Goal: Task Accomplishment & Management: Manage account settings

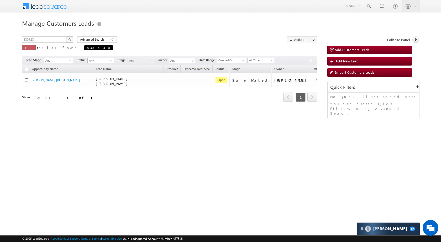
click at [108, 47] on span at bounding box center [109, 47] width 3 height 3
type input "Search Customers Leads"
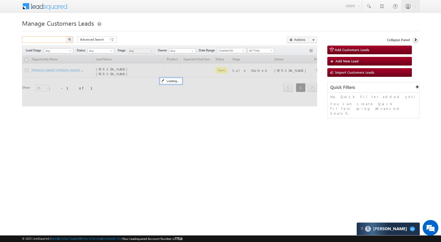
click at [54, 40] on input "text" at bounding box center [44, 39] width 45 height 6
paste input "830806"
type input "830806"
click at [70, 40] on img "button" at bounding box center [69, 39] width 3 height 3
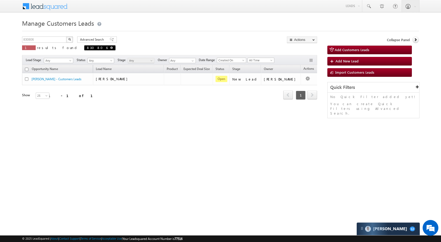
click at [110, 46] on span at bounding box center [111, 47] width 3 height 3
type input "Search Customers Leads"
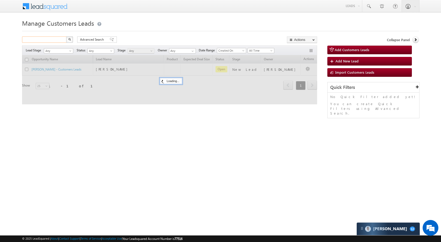
click at [50, 38] on input "text" at bounding box center [44, 39] width 45 height 6
click at [50, 39] on input "text" at bounding box center [44, 39] width 45 height 6
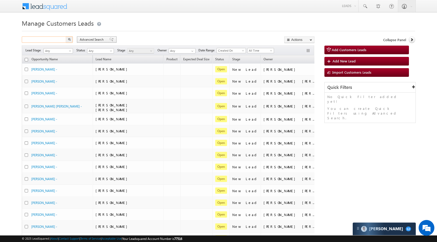
paste input "832432"
click at [70, 39] on img "button" at bounding box center [69, 39] width 3 height 3
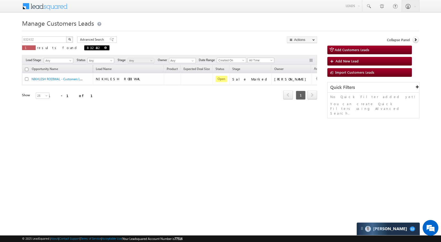
click at [104, 49] on span at bounding box center [105, 47] width 3 height 3
type input "Search Customers Leads"
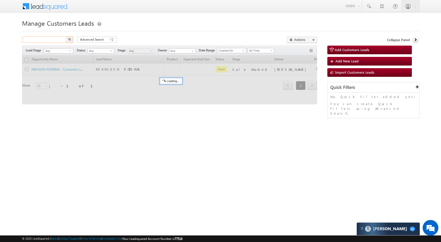
click at [60, 39] on input "text" at bounding box center [44, 39] width 45 height 6
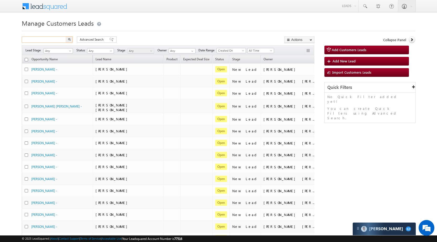
paste input "830750"
click at [68, 40] on button "button" at bounding box center [69, 39] width 7 height 6
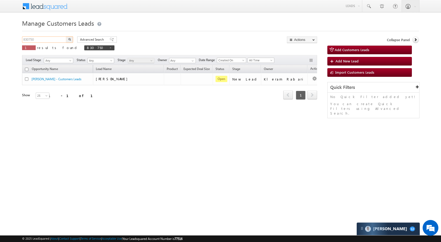
click at [56, 40] on input "830750" at bounding box center [44, 39] width 45 height 6
paste input "2078"
type input "832078"
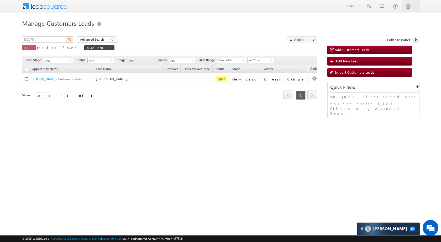
click at [71, 40] on button "button" at bounding box center [69, 39] width 7 height 6
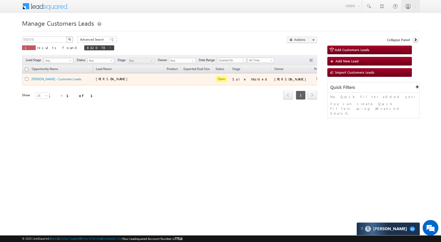
click at [311, 79] on td "Edit Change Owner Change Stage Add Activity Add Task Delete" at bounding box center [322, 79] width 22 height 12
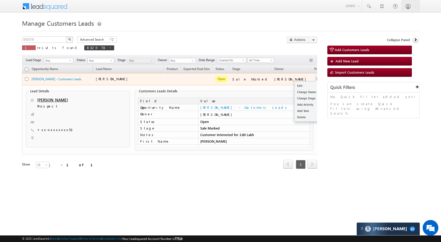
click at [315, 78] on button "button" at bounding box center [317, 78] width 5 height 5
click at [294, 83] on link "Edit" at bounding box center [307, 86] width 26 height 6
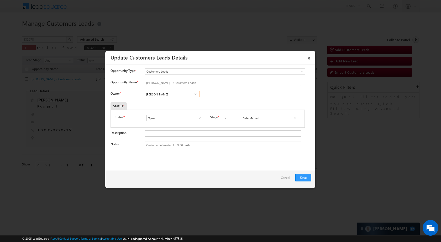
click at [176, 94] on input "Rose Shyse" at bounding box center [172, 94] width 55 height 6
click at [183, 95] on input "Rose Shyse" at bounding box center [172, 94] width 55 height 6
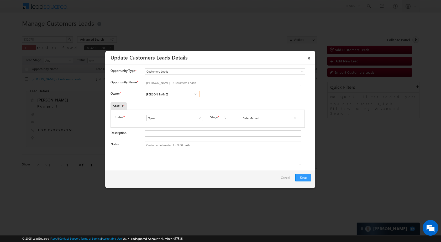
paste input "Apurav Shukla"
click at [180, 106] on span "apurav.shukla@sgrlimited.in" at bounding box center [170, 105] width 47 height 4
type input "Apurav Shukla"
click at [304, 181] on button "Save" at bounding box center [303, 177] width 16 height 7
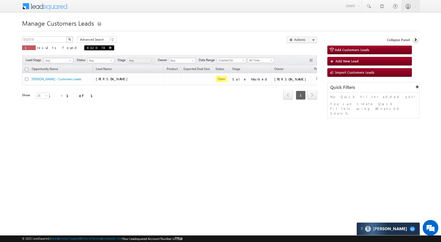
click at [84, 49] on span "832078" at bounding box center [99, 47] width 30 height 5
click at [51, 41] on input "832078" at bounding box center [44, 39] width 45 height 6
click at [70, 44] on div "832078 X 1 results found 832078" at bounding box center [68, 43] width 92 height 15
click at [68, 40] on img "button" at bounding box center [69, 39] width 3 height 3
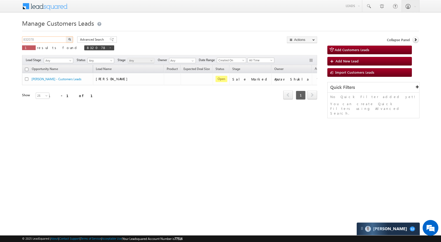
click at [62, 41] on input "832078" at bounding box center [44, 39] width 45 height 6
paste input "10341"
click at [109, 48] on span at bounding box center [110, 47] width 3 height 3
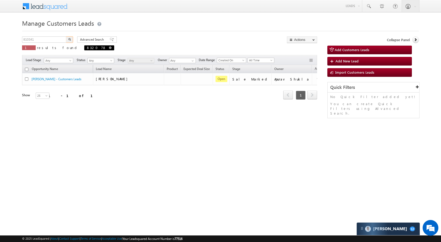
type input "Search Customers Leads"
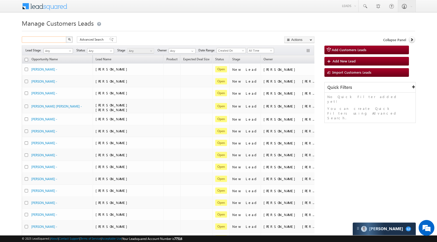
click at [52, 39] on input "text" at bounding box center [44, 39] width 45 height 6
paste input "810341"
type input "810341"
click at [68, 39] on img "button" at bounding box center [69, 39] width 3 height 3
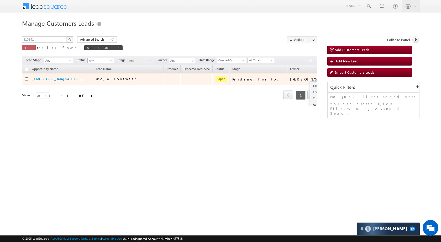
click at [331, 78] on button "button" at bounding box center [333, 78] width 5 height 5
click at [330, 80] on div "Edit Change Owner Change Stage Add Activity Add Task Delete" at bounding box center [334, 79] width 8 height 7
click at [310, 82] on ul "Edit Change Owner Change Stage Add Activity Add Task Delete" at bounding box center [323, 101] width 27 height 40
click at [310, 86] on link "Edit" at bounding box center [323, 86] width 26 height 6
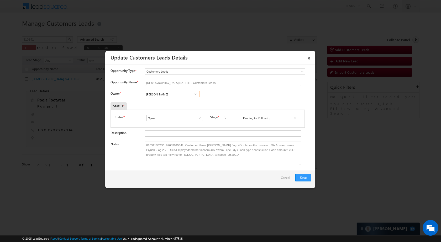
click at [184, 94] on input "Riya Walia" at bounding box center [172, 94] width 55 height 6
paste input "Sani Tomar"
click at [181, 101] on link "Sani Tomar sani.tomar@sgrlimited.in" at bounding box center [172, 102] width 55 height 10
type input "Sani Tomar"
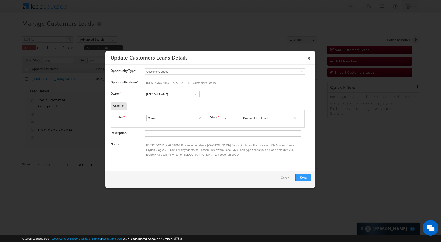
click at [281, 118] on input "Pending for Follow-Up" at bounding box center [270, 118] width 56 height 6
click at [292, 118] on span at bounding box center [294, 118] width 5 height 4
click at [266, 140] on link "Sales Marked" at bounding box center [270, 141] width 56 height 6
type input "Sales Marked"
click at [304, 178] on button "Save" at bounding box center [303, 177] width 16 height 7
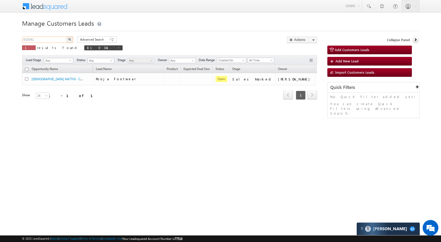
click at [62, 38] on input "810341" at bounding box center [44, 39] width 45 height 6
click at [60, 40] on input "810341" at bounding box center [44, 39] width 45 height 6
paste input "1009"
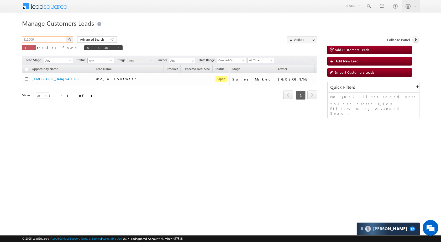
type input "811009"
click at [69, 40] on img "button" at bounding box center [69, 39] width 3 height 3
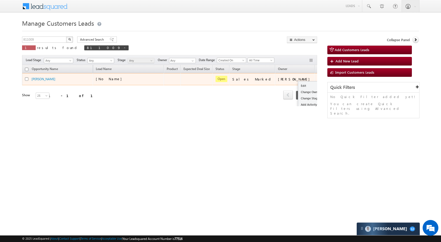
click at [318, 79] on div "Edit Change Owner Change Stage Add Activity Add Task Delete" at bounding box center [322, 79] width 8 height 7
click at [298, 87] on link "Edit" at bounding box center [311, 86] width 26 height 6
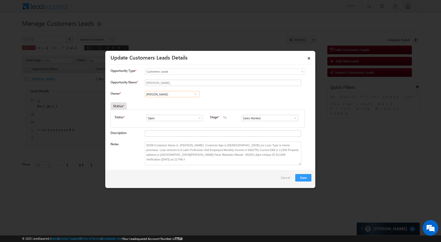
click at [158, 94] on input "[PERSON_NAME]" at bounding box center [172, 94] width 55 height 6
paste input "811009"
type input "811009"
click at [175, 96] on input "811009" at bounding box center [172, 94] width 55 height 6
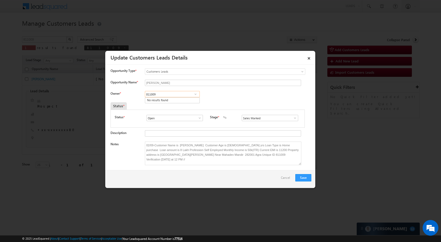
click at [175, 96] on input "811009" at bounding box center [172, 94] width 55 height 6
paste input "[PERSON_NAME]"
click at [182, 102] on link "[PERSON_NAME] [EMAIL_ADDRESS][PERSON_NAME][DOMAIN_NAME]" at bounding box center [172, 102] width 55 height 10
type input "[PERSON_NAME]"
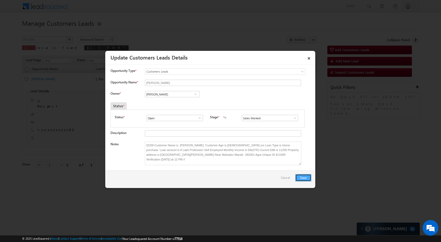
click at [303, 177] on button "Save" at bounding box center [303, 177] width 16 height 7
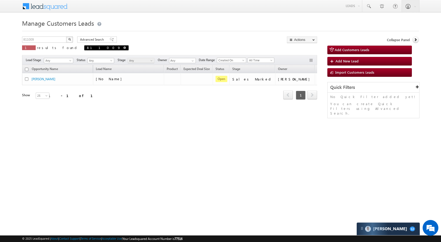
click at [123, 46] on span at bounding box center [124, 47] width 3 height 3
type input "Search Customers Leads"
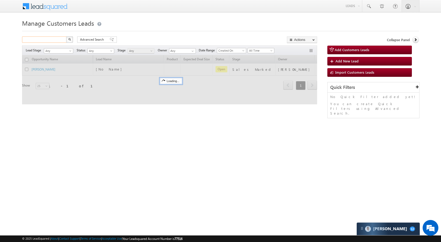
click at [59, 40] on input "text" at bounding box center [44, 39] width 45 height 6
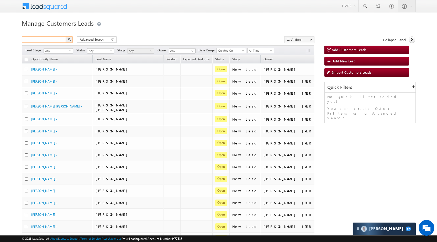
paste input "818126"
type input "818126"
click at [71, 40] on button "button" at bounding box center [69, 39] width 7 height 6
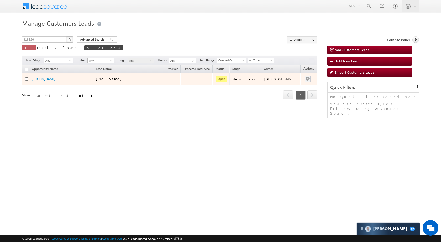
click at [303, 81] on td at bounding box center [311, 79] width 22 height 12
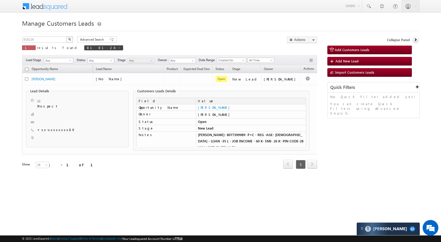
click at [292, 86] on div "Lead Details -- Prospect +xx-xxxxxxxx89" at bounding box center [167, 120] width 287 height 69
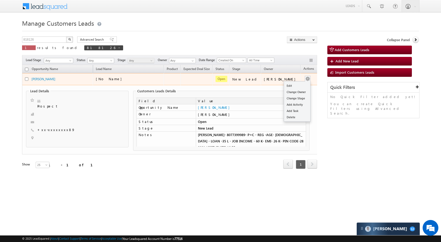
click at [305, 76] on span at bounding box center [308, 79] width 6 height 6
click at [305, 81] on button "button" at bounding box center [307, 78] width 5 height 5
click at [292, 88] on link "Edit" at bounding box center [297, 86] width 26 height 6
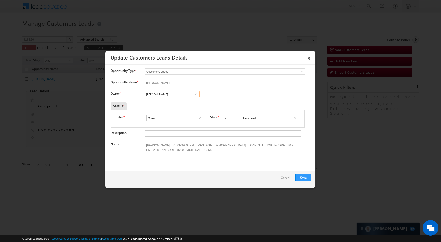
click at [179, 97] on input "[PERSON_NAME]" at bounding box center [172, 94] width 55 height 6
paste input "[PERSON_NAME]"
click at [185, 104] on span "sani.tomar@sgrlimited.in" at bounding box center [170, 105] width 47 height 4
type input "[PERSON_NAME]"
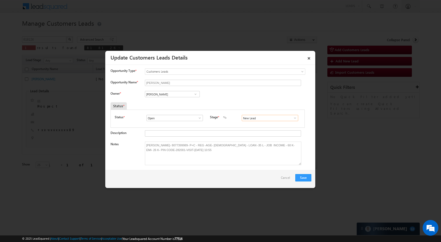
click at [262, 119] on input "New Lead" at bounding box center [270, 118] width 56 height 6
click at [294, 118] on span at bounding box center [294, 118] width 5 height 4
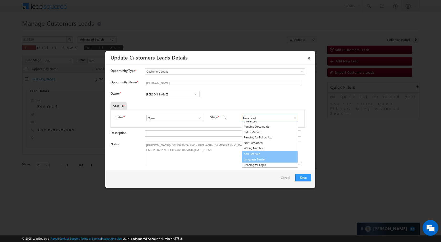
scroll to position [8, 0]
click at [263, 154] on link "Sale Marked" at bounding box center [270, 154] width 56 height 6
type input "Sale Marked"
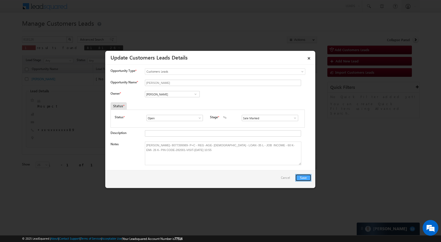
click at [304, 178] on button "Save" at bounding box center [303, 177] width 16 height 7
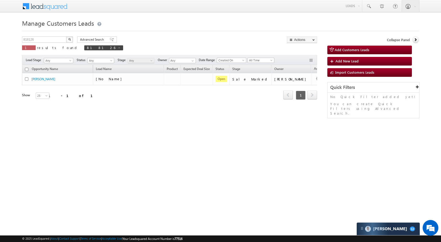
click at [70, 41] on button "button" at bounding box center [69, 39] width 7 height 6
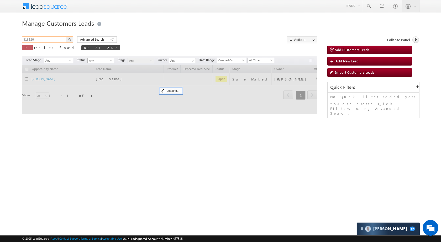
click at [54, 41] on input "818126" at bounding box center [44, 39] width 45 height 6
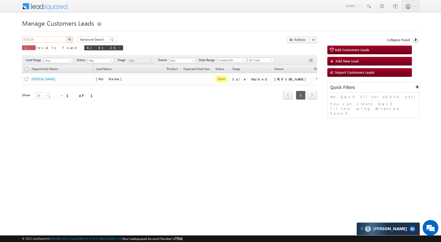
click at [54, 41] on input "818126" at bounding box center [44, 39] width 45 height 6
paste input "2507"
type input "812507"
click at [69, 40] on img "button" at bounding box center [69, 39] width 3 height 3
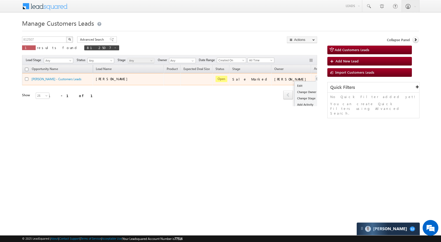
click at [314, 77] on div "Edit Change Owner Change Stage Add Activity Add Task Delete" at bounding box center [318, 79] width 8 height 7
click at [294, 86] on link "Edit" at bounding box center [307, 86] width 26 height 6
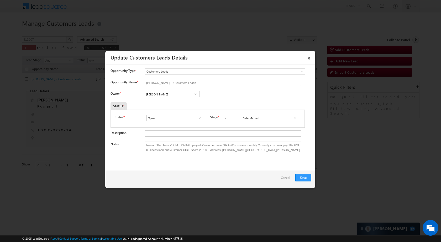
click at [194, 94] on span at bounding box center [195, 94] width 5 height 4
paste input "[PERSON_NAME]"
click at [177, 104] on span "sani.tomar@sgrlimited.in" at bounding box center [170, 105] width 47 height 4
type input "Sani Tomar"
click at [308, 178] on button "Save" at bounding box center [303, 177] width 16 height 7
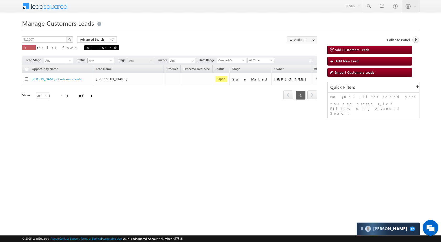
click at [114, 46] on link at bounding box center [115, 47] width 3 height 4
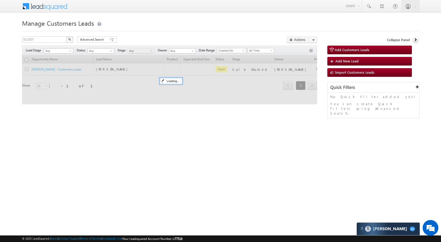
type input "Search Customers Leads"
click at [54, 39] on input "text" at bounding box center [44, 39] width 45 height 6
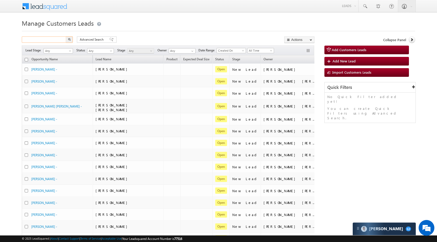
paste input "830878"
type input "830878"
click at [68, 41] on button "button" at bounding box center [69, 39] width 7 height 6
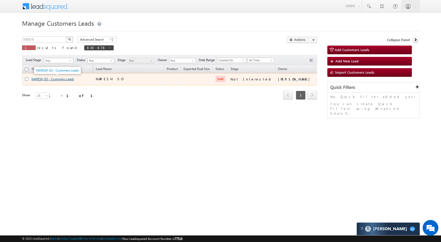
click at [56, 80] on link "NARESH SO - Customers Leads" at bounding box center [52, 79] width 43 height 4
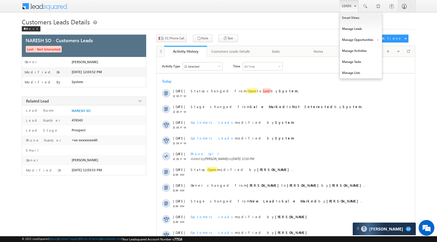
click at [344, 9] on link "Leads" at bounding box center [349, 6] width 19 height 12
click at [357, 40] on link "Manage Opportunities" at bounding box center [361, 39] width 42 height 11
click at [351, 6] on link "Leads" at bounding box center [349, 6] width 19 height 12
click at [351, 38] on link "Manage Opportunities" at bounding box center [361, 39] width 42 height 11
click at [350, 4] on link "Leads" at bounding box center [349, 6] width 19 height 12
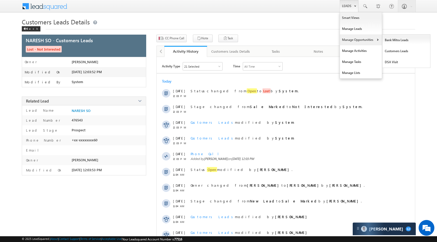
click at [353, 40] on link "Manage Opportunities" at bounding box center [361, 39] width 42 height 11
click at [350, 7] on link "Leads" at bounding box center [349, 6] width 19 height 12
click at [387, 51] on link "Customers Leads" at bounding box center [406, 51] width 48 height 11
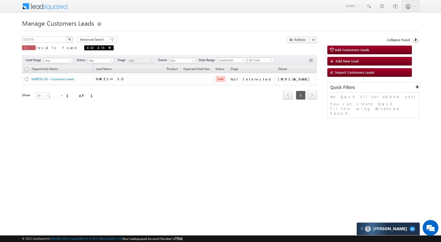
click at [84, 49] on span "830878" at bounding box center [98, 47] width 29 height 5
click at [56, 38] on input "830878" at bounding box center [44, 39] width 45 height 6
click at [56, 40] on input "830878" at bounding box center [44, 39] width 45 height 6
paste input "16297"
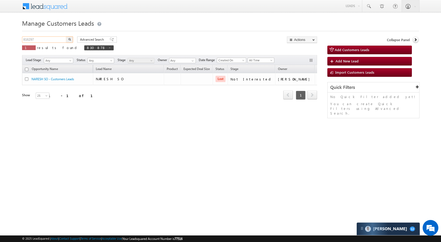
type input "816297"
click at [66, 36] on button "button" at bounding box center [69, 39] width 7 height 6
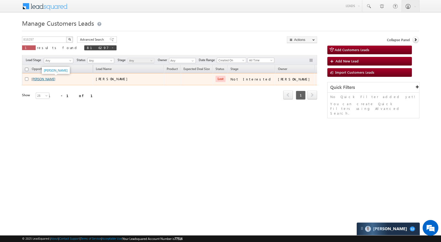
click at [52, 78] on link "[PERSON_NAME]" at bounding box center [43, 79] width 24 height 4
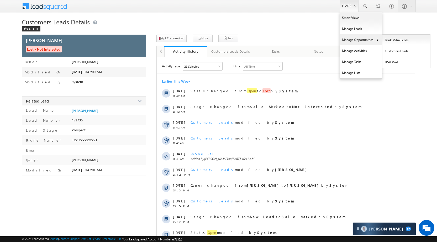
click at [347, 39] on link "Manage Opportunities" at bounding box center [361, 39] width 42 height 11
click at [390, 49] on link "Customers Leads" at bounding box center [406, 51] width 48 height 11
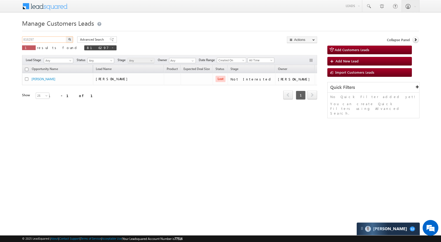
click at [60, 39] on input "816297" at bounding box center [44, 39] width 45 height 6
paste input "30974"
type input "830974"
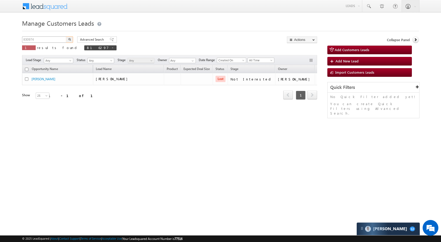
click at [66, 36] on button "button" at bounding box center [69, 39] width 7 height 6
click at [65, 37] on input "830974" at bounding box center [44, 39] width 45 height 6
click at [64, 38] on input "830974" at bounding box center [44, 39] width 45 height 6
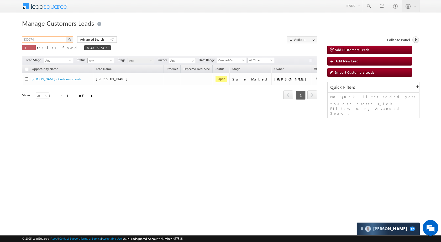
paste input "1002"
click at [69, 40] on img "button" at bounding box center [69, 39] width 3 height 3
click at [55, 38] on input "831002" at bounding box center [44, 39] width 45 height 6
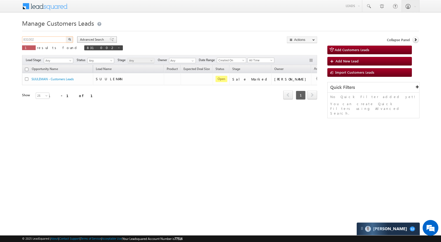
paste input "0777"
type input "830777"
click at [71, 39] on img "button" at bounding box center [69, 39] width 3 height 3
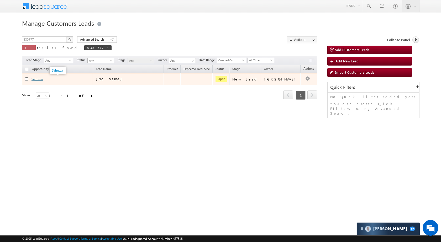
click at [41, 77] on link "Sahnwaj" at bounding box center [37, 79] width 12 height 4
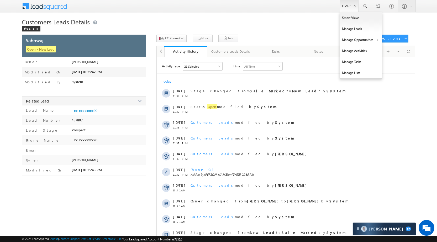
click at [352, 4] on link "Leads" at bounding box center [349, 6] width 19 height 12
click at [361, 40] on link "Manage Opportunities" at bounding box center [361, 39] width 42 height 11
click at [391, 50] on link "Customers Leads" at bounding box center [406, 51] width 48 height 11
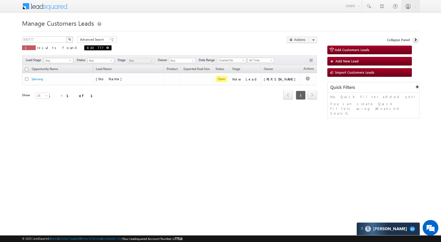
click at [106, 47] on span at bounding box center [107, 47] width 3 height 3
type input "Search Customers Leads"
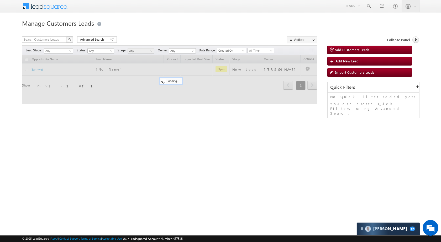
click at [50, 43] on div "Search Customers Leads X 1 results found" at bounding box center [47, 39] width 51 height 7
click at [51, 40] on input "text" at bounding box center [44, 39] width 45 height 6
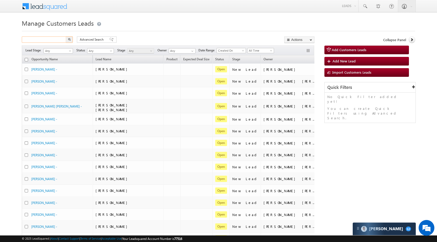
paste input "832439"
click at [69, 43] on button "button" at bounding box center [69, 39] width 7 height 6
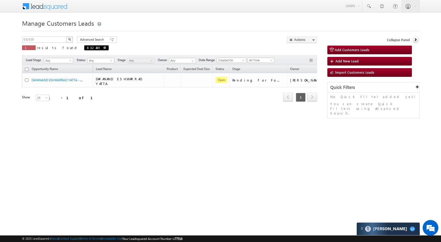
click at [103, 49] on span at bounding box center [104, 47] width 3 height 3
type input "Search Customers Leads"
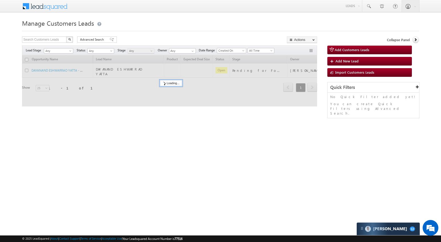
click at [50, 43] on div "Search Customers Leads X 1 results found" at bounding box center [47, 39] width 51 height 7
click at [50, 40] on input "text" at bounding box center [44, 39] width 45 height 6
paste input "830814"
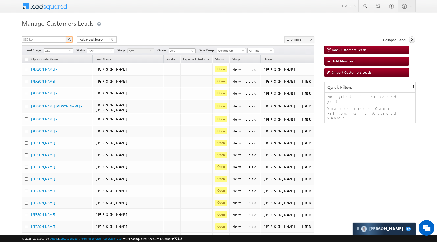
click at [68, 42] on button "button" at bounding box center [69, 39] width 7 height 6
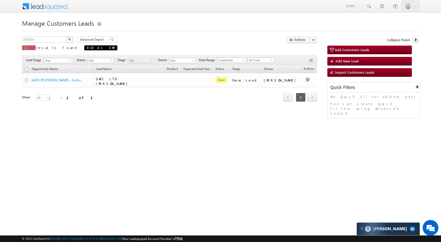
click at [112, 47] on span at bounding box center [113, 47] width 3 height 3
type input "Search Customers Leads"
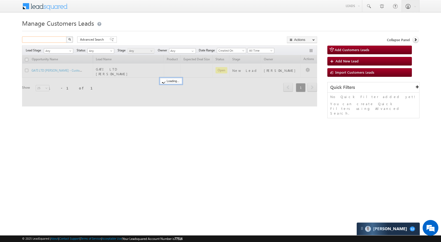
click at [55, 41] on input "text" at bounding box center [44, 39] width 45 height 6
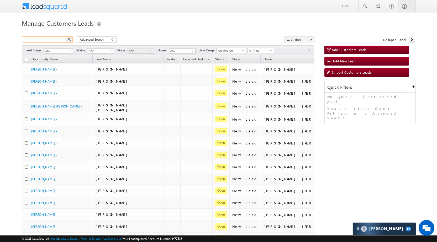
paste input "832085"
type input "832085"
click at [70, 39] on img "button" at bounding box center [69, 39] width 3 height 3
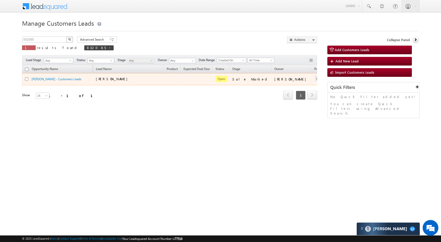
click at [314, 77] on div at bounding box center [318, 79] width 8 height 7
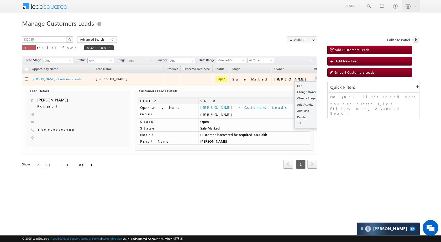
click at [315, 79] on button "button" at bounding box center [317, 78] width 5 height 5
click at [296, 85] on link "Edit" at bounding box center [307, 86] width 26 height 6
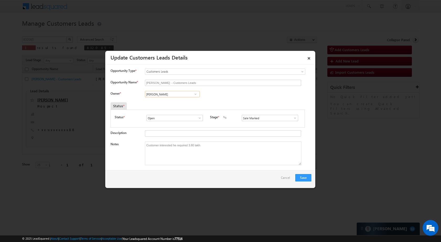
click at [181, 93] on input "Rose Shyse" at bounding box center [172, 94] width 55 height 6
paste input "Ashish Kailash Bhati"
click at [179, 103] on span "ashish.bhati@sgrlimited.in" at bounding box center [170, 105] width 47 height 4
type input "Ashish Kailash Bhati"
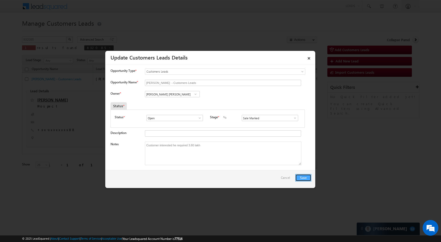
click at [302, 176] on button "Save" at bounding box center [303, 177] width 16 height 7
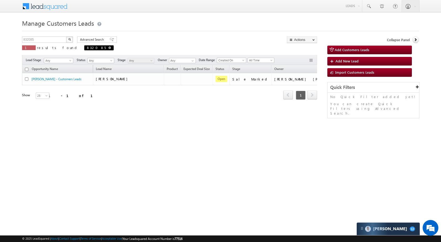
click at [108, 48] on span at bounding box center [109, 47] width 3 height 3
type input "Search Customers Leads"
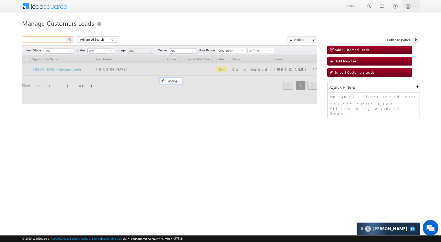
click at [57, 40] on input "text" at bounding box center [44, 39] width 45 height 6
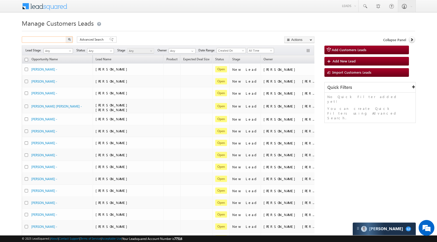
paste input "832092"
type input "832092"
click at [70, 41] on button "button" at bounding box center [69, 39] width 7 height 6
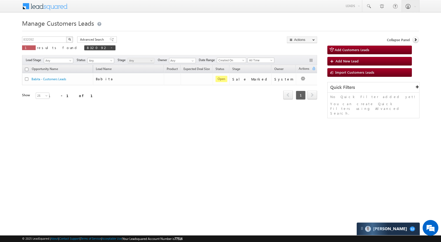
click at [310, 59] on button "button" at bounding box center [311, 60] width 5 height 5
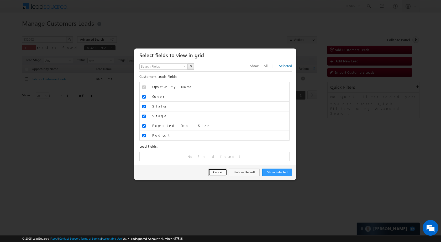
click at [217, 174] on button "Cancel" at bounding box center [217, 172] width 19 height 7
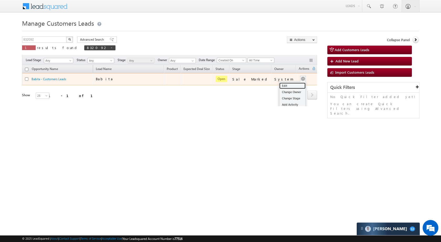
click at [291, 84] on link "Edit" at bounding box center [292, 86] width 26 height 6
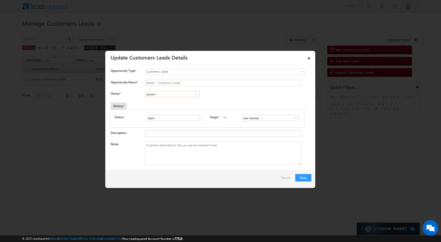
click at [173, 96] on input "System" at bounding box center [172, 94] width 55 height 6
paste input "8860789443"
type input "8860789443"
click at [179, 91] on input at bounding box center [172, 94] width 55 height 6
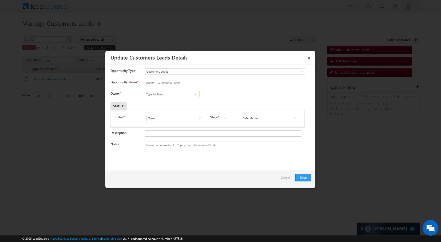
paste input "Rana Sangram Singh"
click at [176, 106] on span "rana.singh@sgrlimited.in" at bounding box center [170, 105] width 47 height 4
type input "Rana Sangram Singh"
click at [308, 177] on button "Save" at bounding box center [303, 177] width 16 height 7
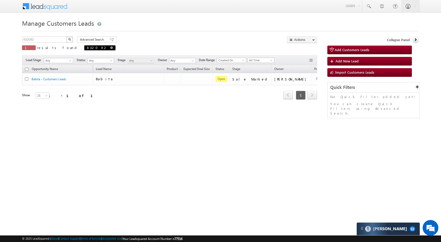
click at [110, 46] on link at bounding box center [111, 47] width 3 height 4
type input "Search Customers Leads"
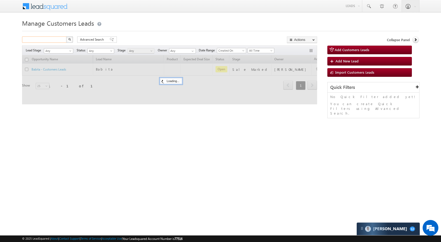
click at [60, 41] on input "text" at bounding box center [44, 39] width 45 height 6
paste input "832092"
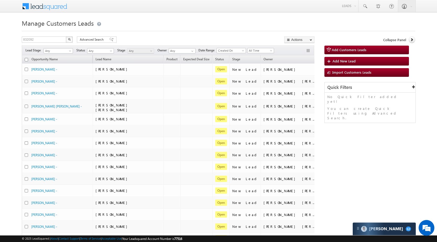
click at [72, 41] on button "button" at bounding box center [69, 39] width 7 height 6
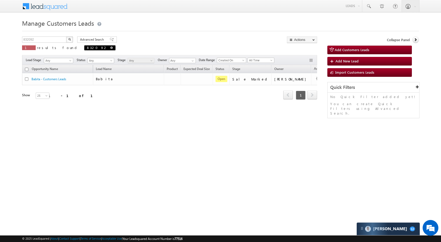
click at [110, 47] on span at bounding box center [111, 47] width 3 height 3
type input "Search Customers Leads"
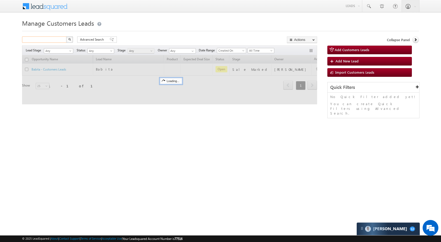
click at [56, 39] on input "text" at bounding box center [44, 39] width 45 height 6
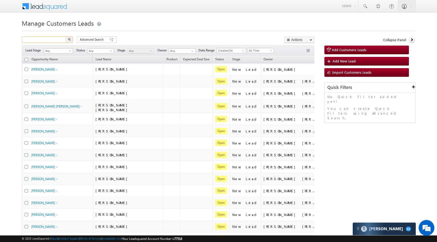
paste input "832099"
click at [71, 39] on button "button" at bounding box center [69, 39] width 7 height 6
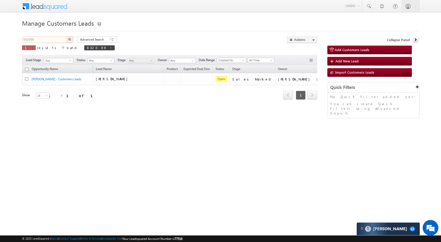
click at [62, 40] on input "832099" at bounding box center [44, 39] width 45 height 6
paste input "696716"
click at [70, 39] on img "button" at bounding box center [69, 39] width 3 height 3
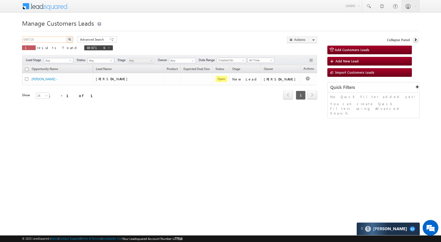
click at [56, 38] on input "696716" at bounding box center [44, 39] width 45 height 6
paste input "81032"
type input "810326"
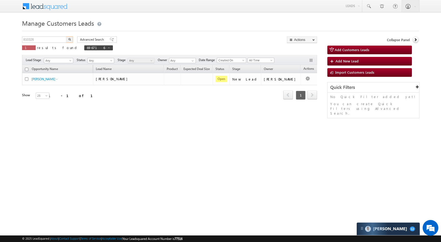
click at [70, 38] on img "button" at bounding box center [69, 39] width 3 height 3
click at [114, 47] on span at bounding box center [115, 47] width 3 height 3
type input "Search Customers Leads"
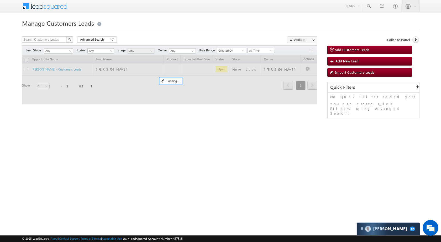
click at [52, 44] on div "Search Customers Leads X 1 results found" at bounding box center [47, 40] width 51 height 8
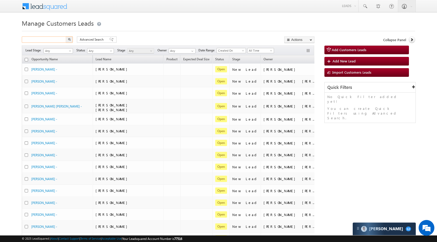
click at [55, 38] on input "text" at bounding box center [44, 39] width 45 height 6
paste input "811215"
click at [71, 39] on button "button" at bounding box center [69, 39] width 7 height 6
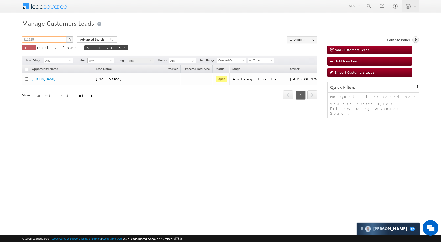
click at [60, 40] on input "811215" at bounding box center [44, 39] width 45 height 6
paste input "8177"
click at [70, 40] on img "button" at bounding box center [69, 39] width 3 height 3
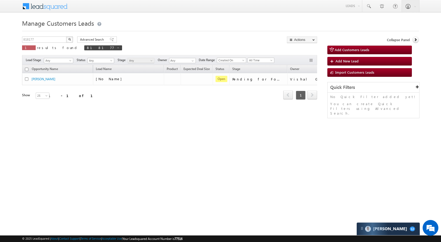
click at [66, 39] on button "button" at bounding box center [69, 39] width 7 height 6
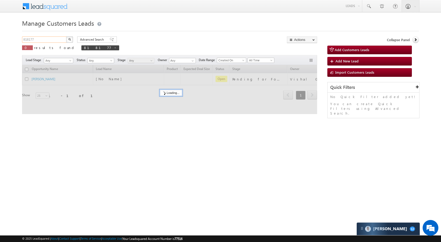
click at [57, 36] on input "818177" at bounding box center [44, 39] width 45 height 6
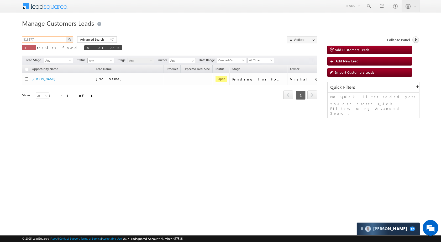
click at [57, 36] on input "818177" at bounding box center [44, 39] width 45 height 6
paste input "986"
type input "819867"
click at [71, 38] on button "button" at bounding box center [69, 39] width 7 height 6
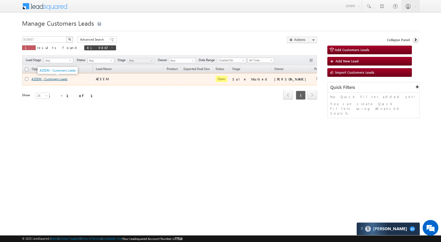
click at [67, 79] on link "AZEEM - Customers Leads" at bounding box center [49, 79] width 36 height 4
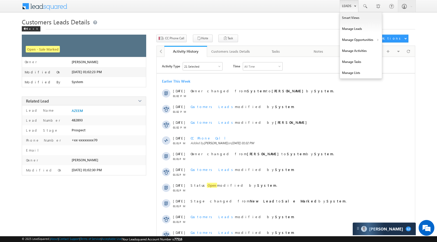
click at [341, 3] on link "Leads" at bounding box center [349, 6] width 19 height 12
click at [359, 41] on link "Manage Opportunities" at bounding box center [361, 39] width 42 height 11
click at [393, 48] on link "Customers Leads" at bounding box center [406, 51] width 48 height 11
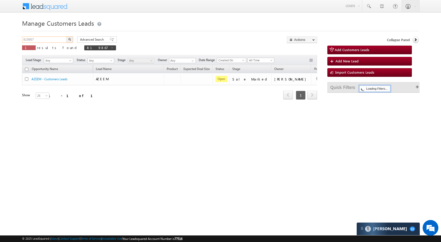
click at [47, 38] on input "819867" at bounding box center [44, 39] width 45 height 6
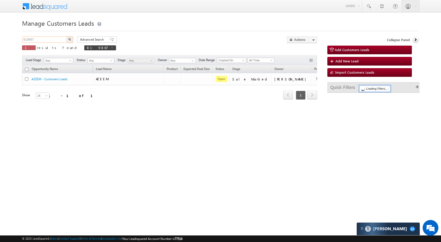
paste input "739476"
type input "739476"
click at [72, 39] on button "button" at bounding box center [69, 39] width 7 height 6
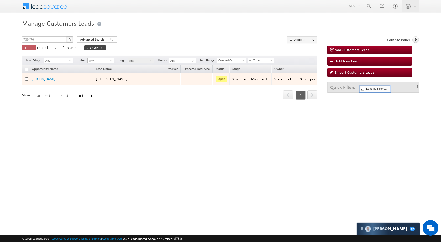
click at [58, 76] on td "[PERSON_NAME] -" at bounding box center [57, 79] width 71 height 12
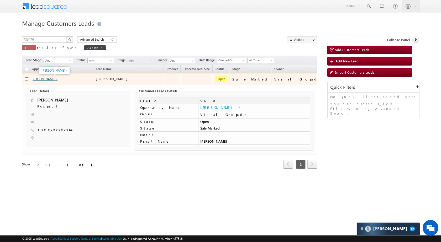
click at [53, 79] on link "[PERSON_NAME] -" at bounding box center [44, 79] width 26 height 4
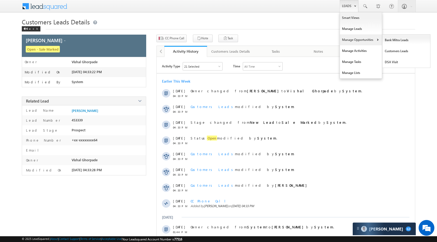
click at [354, 40] on link "Manage Opportunities" at bounding box center [361, 39] width 42 height 11
click at [348, 3] on link "Leads" at bounding box center [349, 6] width 19 height 12
click at [357, 42] on link "Manage Opportunities" at bounding box center [361, 39] width 42 height 11
click at [362, 41] on link "Manage Opportunities" at bounding box center [361, 39] width 42 height 11
click at [344, 6] on link "Leads" at bounding box center [349, 6] width 19 height 12
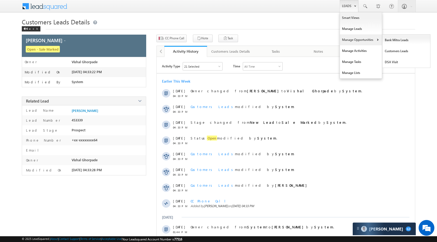
click at [358, 38] on link "Manage Opportunities" at bounding box center [361, 39] width 42 height 11
click at [386, 49] on link "Customers Leads" at bounding box center [406, 51] width 48 height 11
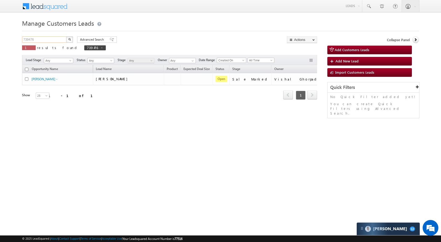
click at [54, 41] on input "739476" at bounding box center [44, 39] width 45 height 6
paste input "6631"
type input "766316"
click at [69, 40] on img "button" at bounding box center [69, 39] width 3 height 3
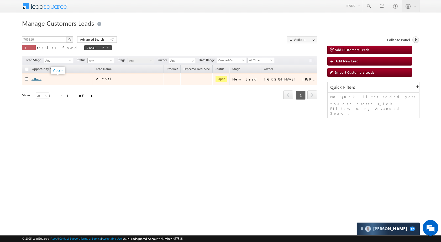
click at [41, 80] on link "Vithal -" at bounding box center [36, 79] width 10 height 4
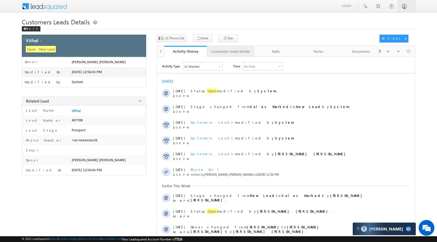
click at [240, 53] on div "Customers Leads Details" at bounding box center [230, 51] width 39 height 6
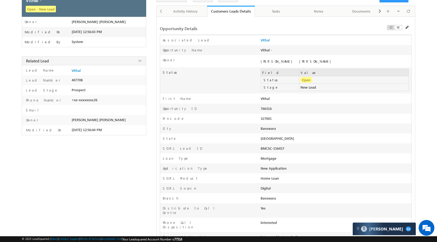
scroll to position [24, 0]
